Goal: Find specific fact: Find specific fact

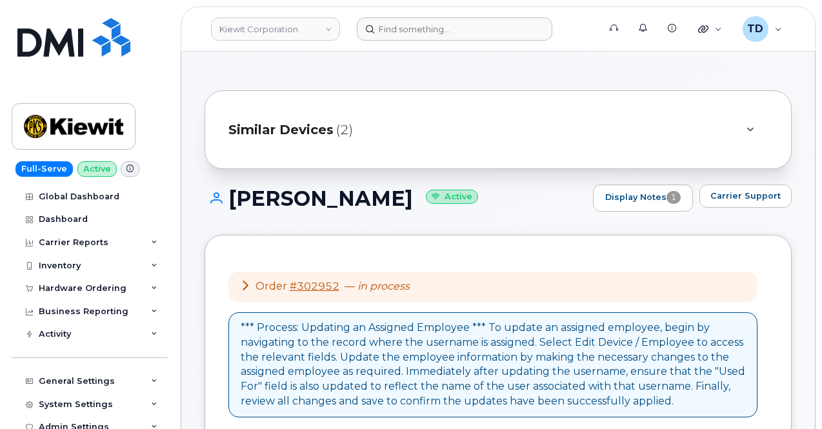
scroll to position [1082, 0]
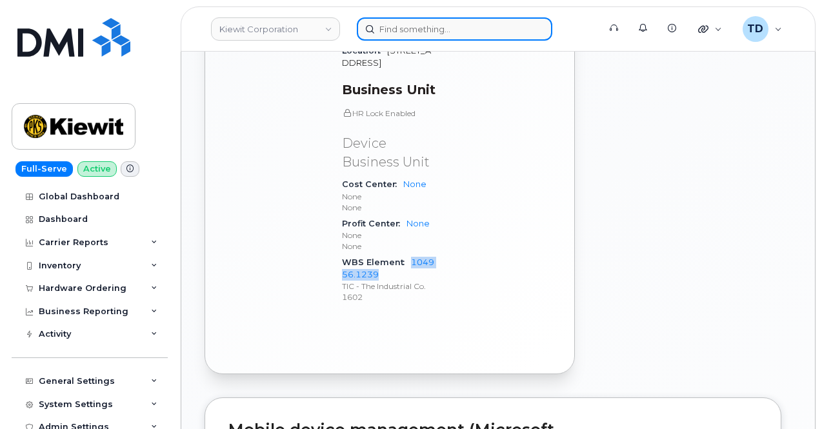
click at [416, 34] on input at bounding box center [455, 28] width 196 height 23
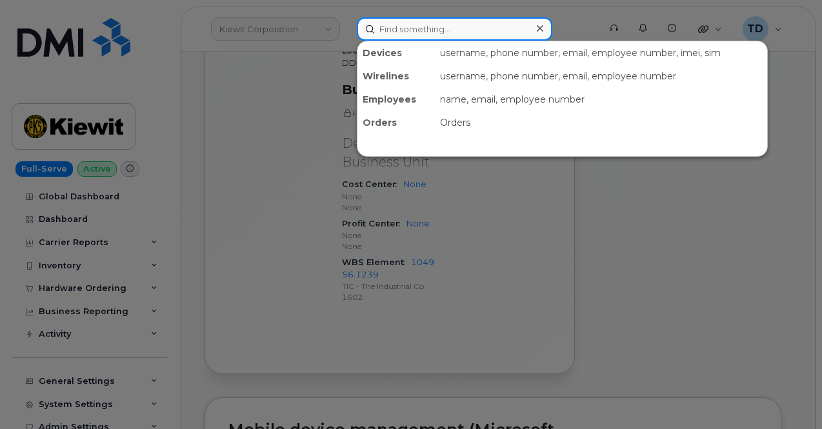
paste input "7262174578"
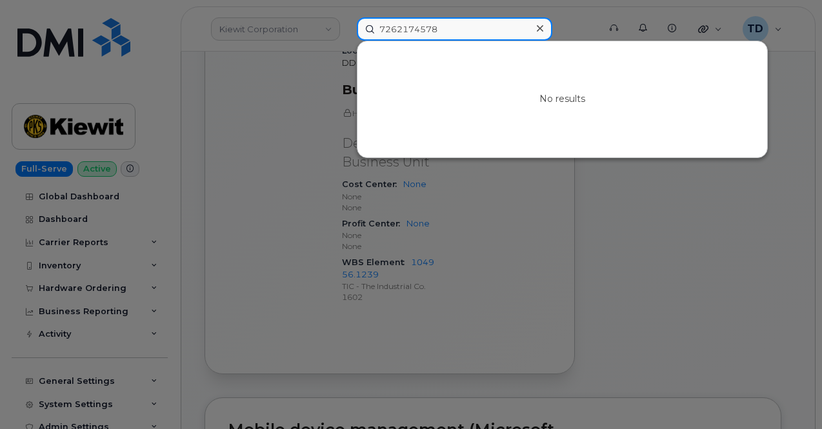
type input "7262174578"
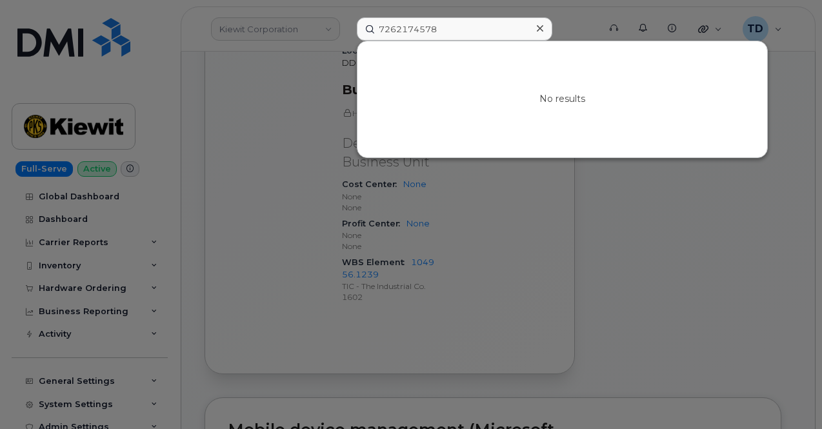
click at [537, 28] on icon at bounding box center [540, 28] width 6 height 10
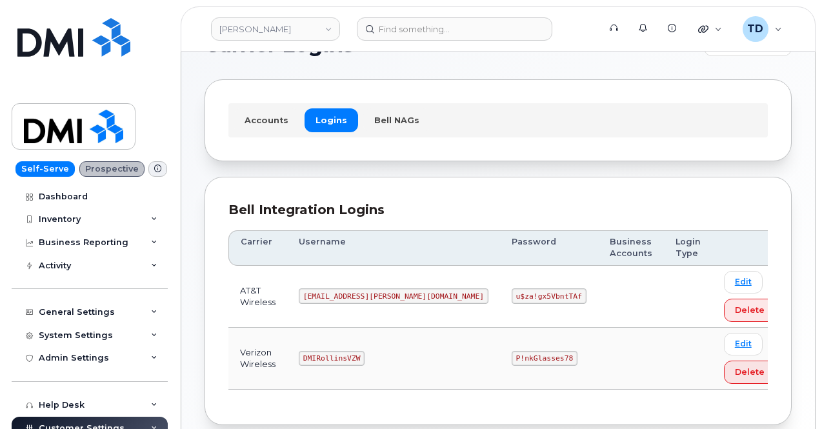
scroll to position [108, 0]
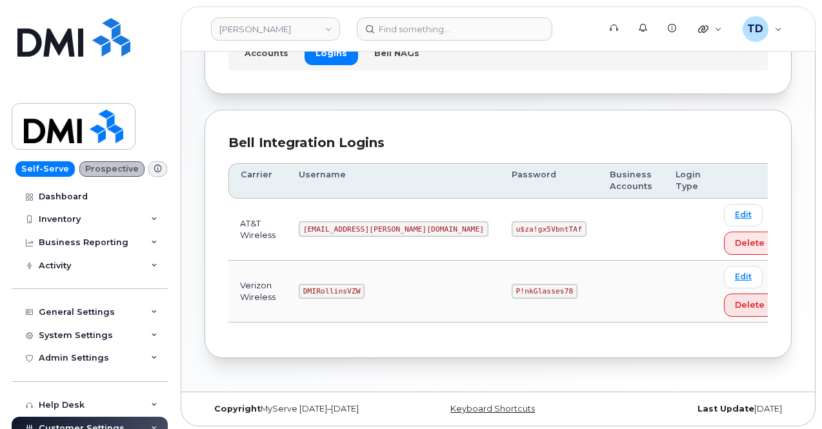
click at [512, 286] on code "P!nkGlasses78" at bounding box center [545, 291] width 66 height 15
copy code "P!nkGlasses78"
